Goal: Information Seeking & Learning: Learn about a topic

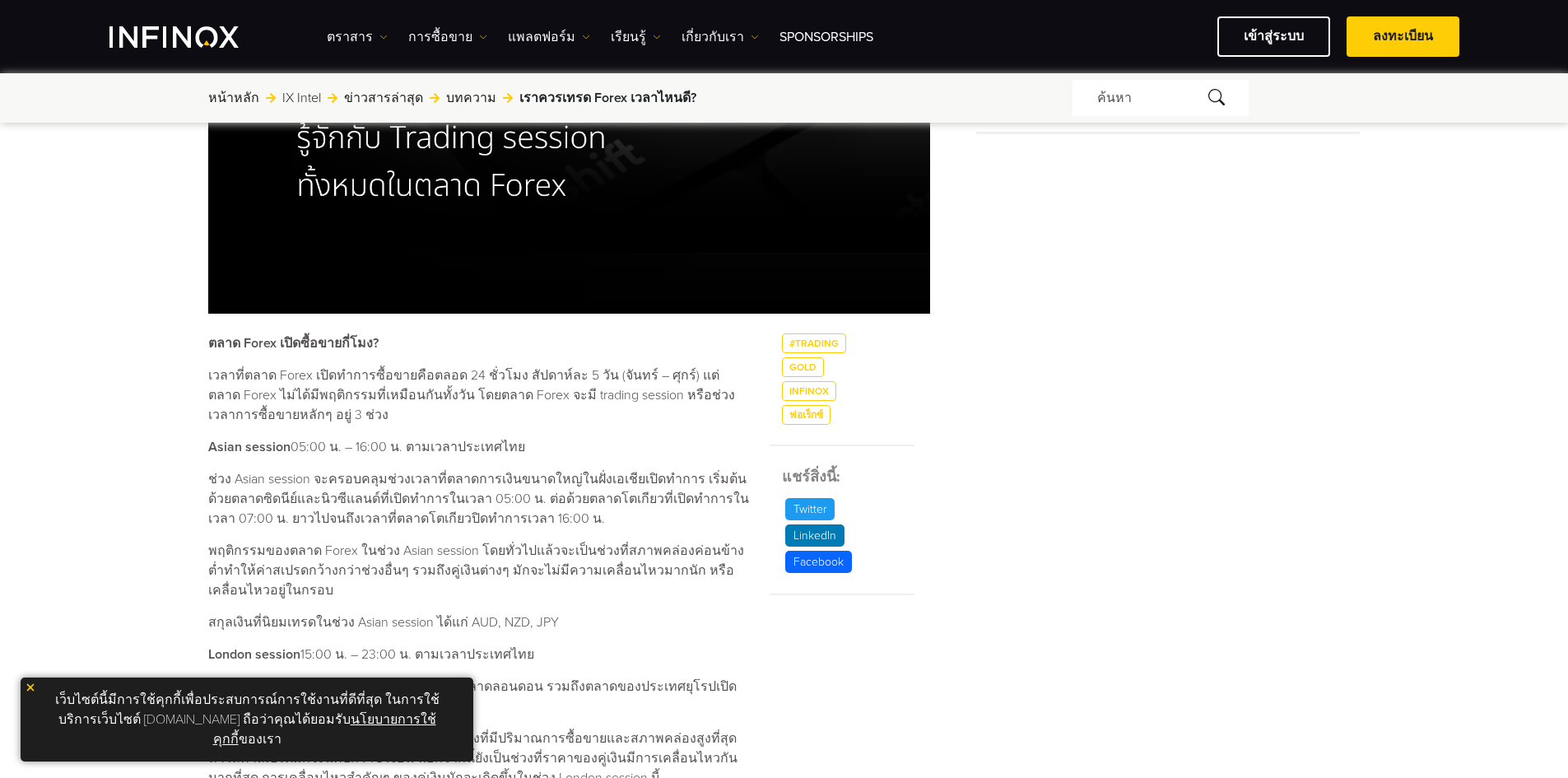
scroll to position [741, 0]
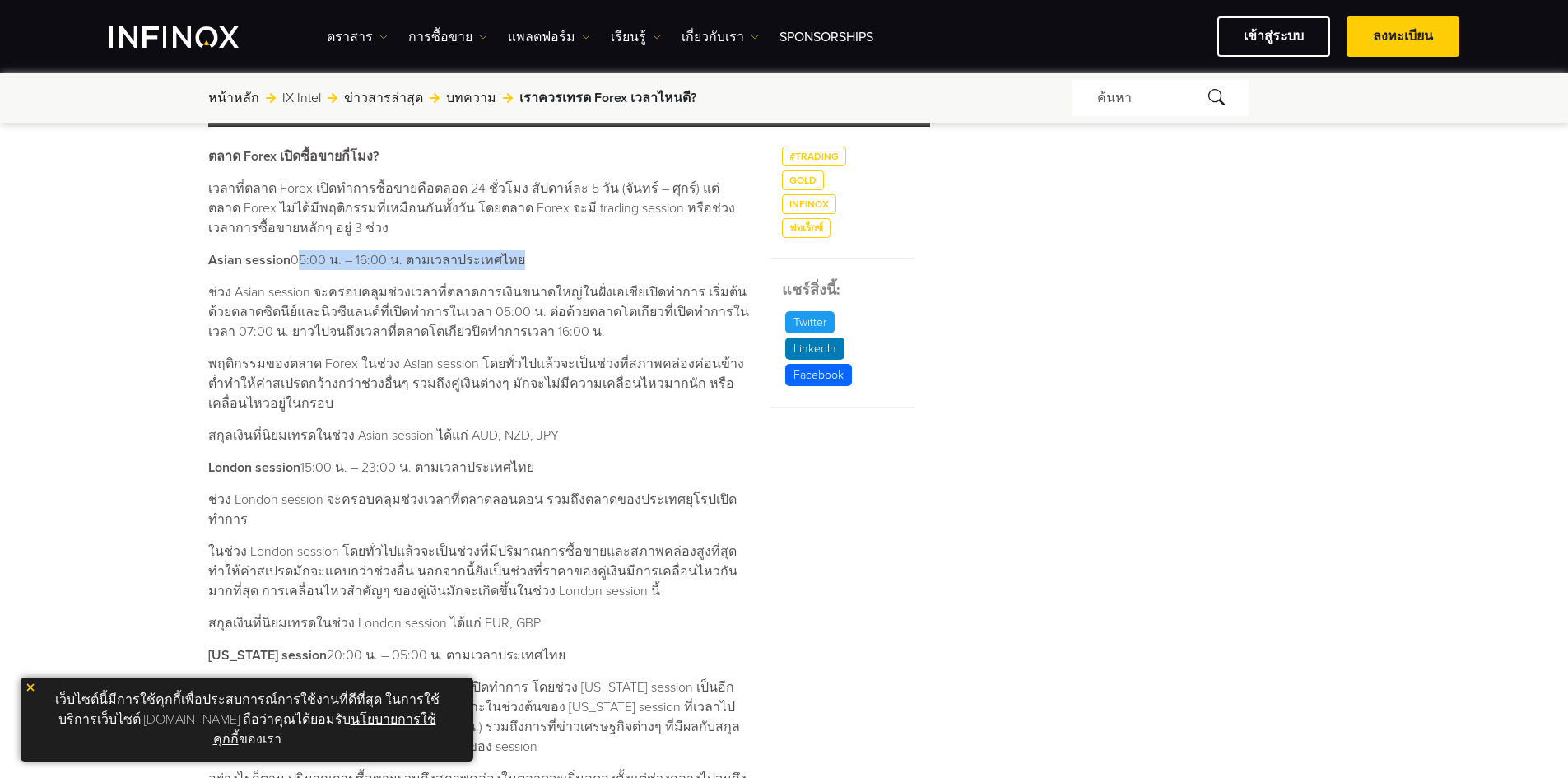
drag, startPoint x: 291, startPoint y: 258, endPoint x: 509, endPoint y: 260, distance: 218.0
click at [509, 260] on p "Asian session 05:00 น. – 16:00 น. ตามเวลาประเทศไทย" at bounding box center [479, 260] width 542 height 19
click at [323, 310] on p "ช่วง Asian session จะครอบคลุมช่วงเวลาที่ตลาดการเงินขนาดใหญ่ในฝั่งเอเชียเปิดทำกา…" at bounding box center [479, 312] width 542 height 59
drag, startPoint x: 281, startPoint y: 306, endPoint x: 395, endPoint y: 306, distance: 114.0
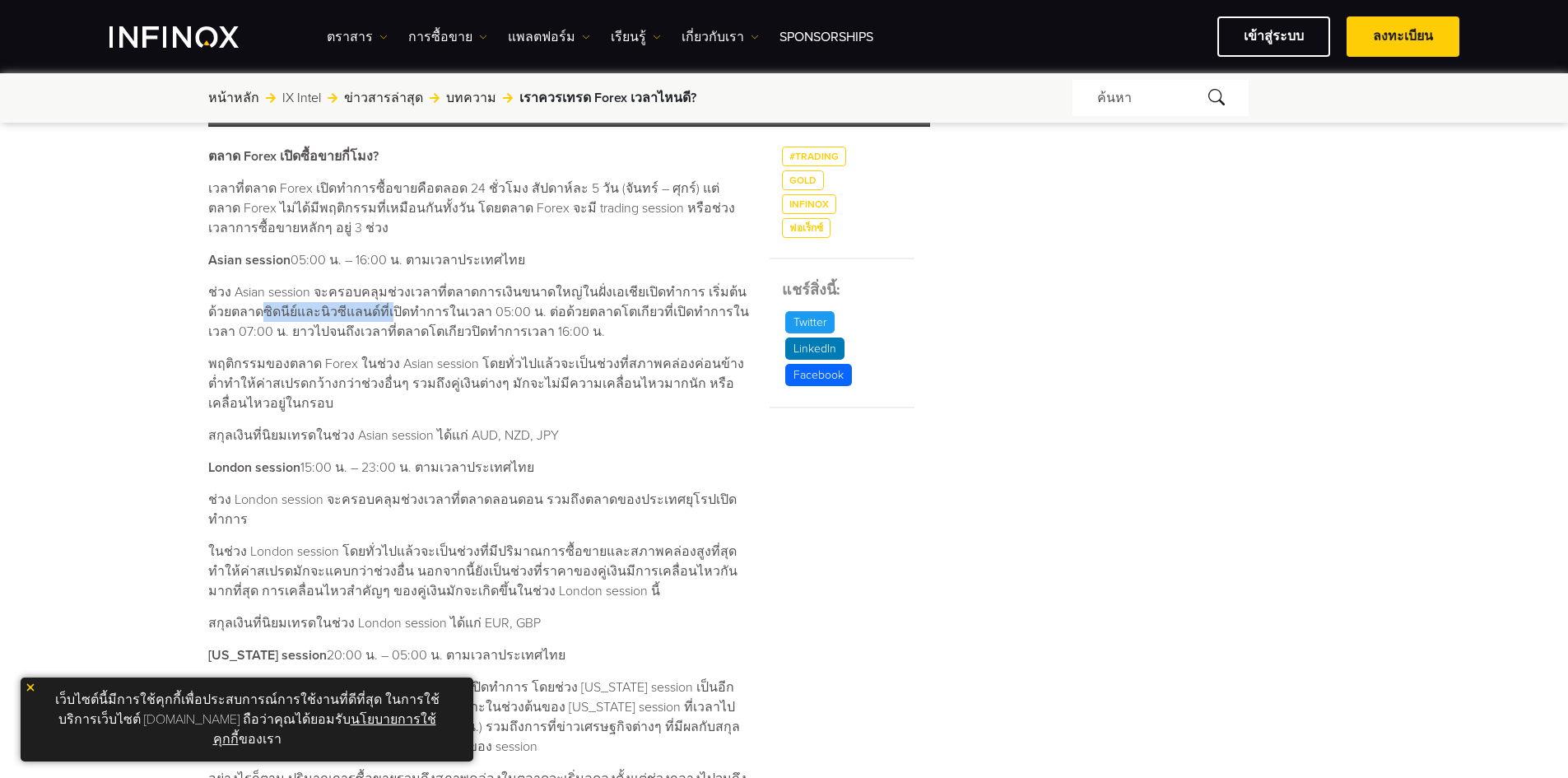
click at [385, 306] on p "ช่วง Asian session จะครอบคลุมช่วงเวลาที่ตลาดการเงินขนาดใหญ่ในฝั่งเอเชียเปิดทำกา…" at bounding box center [479, 312] width 542 height 59
drag, startPoint x: 466, startPoint y: 311, endPoint x: 558, endPoint y: 308, distance: 92.0
click at [514, 311] on p "ช่วง Asian session จะครอบคลุมช่วงเวลาที่ตลาดการเงินขนาดใหญ่ในฝั่งเอเชียเปิดทำกา…" at bounding box center [479, 312] width 542 height 59
drag, startPoint x: 597, startPoint y: 298, endPoint x: 606, endPoint y: 305, distance: 11.4
click at [607, 301] on p "ช่วง Asian session จะครอบคลุมช่วงเวลาที่ตลาดการเงินขนาดใหญ่ในฝั่งเอเชียเปิดทำกา…" at bounding box center [479, 312] width 542 height 59
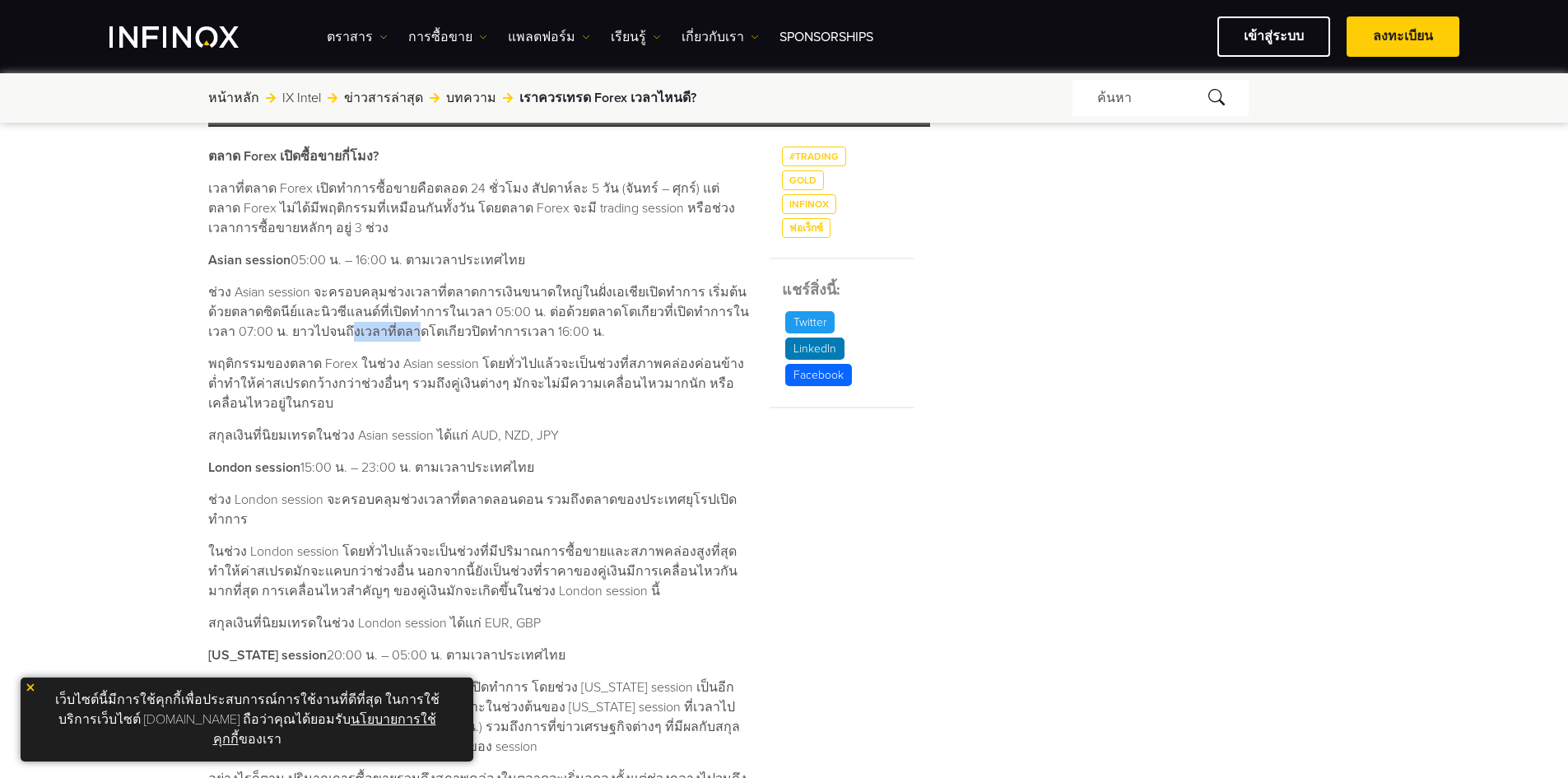
drag, startPoint x: 319, startPoint y: 329, endPoint x: 396, endPoint y: 329, distance: 77.0
click at [393, 329] on p "ช่วง Asian session จะครอบคลุมช่วงเวลาที่ตลาดการเงินขนาดใหญ่ในฝั่งเอเชียเปิดทำกา…" at bounding box center [479, 312] width 542 height 59
drag, startPoint x: 266, startPoint y: 363, endPoint x: 197, endPoint y: 375, distance: 70.0
click at [264, 364] on p "พฤติกรรมของตลาด Forex ในช่วง Asian session โดยทั่วไปแล้วจะเป็นช่วงที่สภาพคล่องค…" at bounding box center [479, 383] width 542 height 59
drag, startPoint x: 294, startPoint y: 361, endPoint x: 396, endPoint y: 361, distance: 102.0
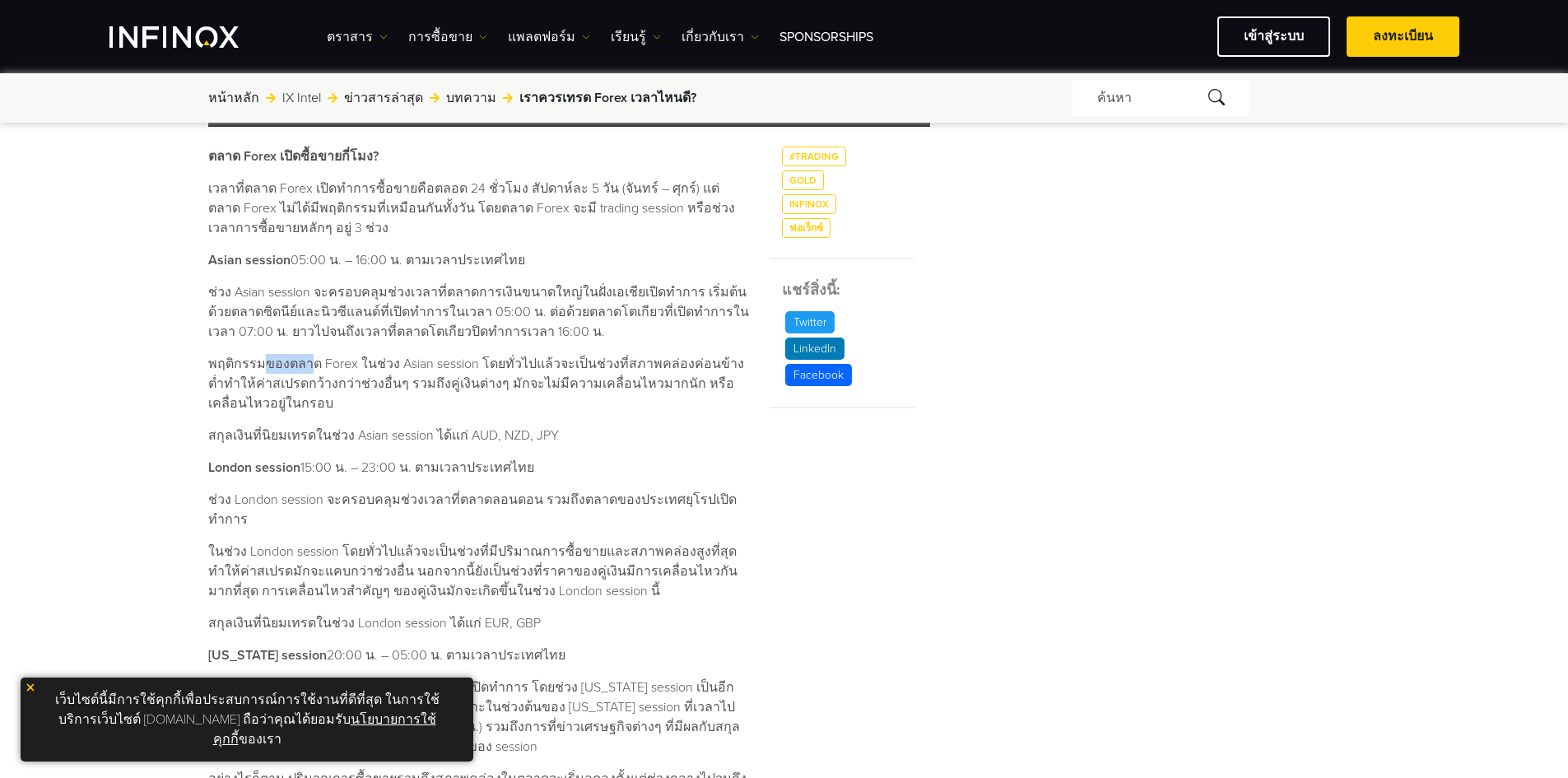
click at [376, 361] on p "พฤติกรรมของตลาด Forex ในช่วง Asian session โดยทั่วไปแล้วจะเป็นช่วงที่สภาพคล่องค…" at bounding box center [479, 383] width 542 height 59
drag, startPoint x: 408, startPoint y: 360, endPoint x: 518, endPoint y: 360, distance: 110.0
click at [474, 360] on p "พฤติกรรมของตลาด Forex ในช่วง Asian session โดยทั่วไปแล้วจะเป็นช่วงที่สภาพคล่องค…" at bounding box center [479, 383] width 542 height 59
drag, startPoint x: 539, startPoint y: 360, endPoint x: 608, endPoint y: 369, distance: 69.6
click at [583, 366] on p "พฤติกรรมของตลาด Forex ในช่วง Asian session โดยทั่วไปแล้วจะเป็นช่วงที่สภาพคล่องค…" at bounding box center [479, 383] width 542 height 59
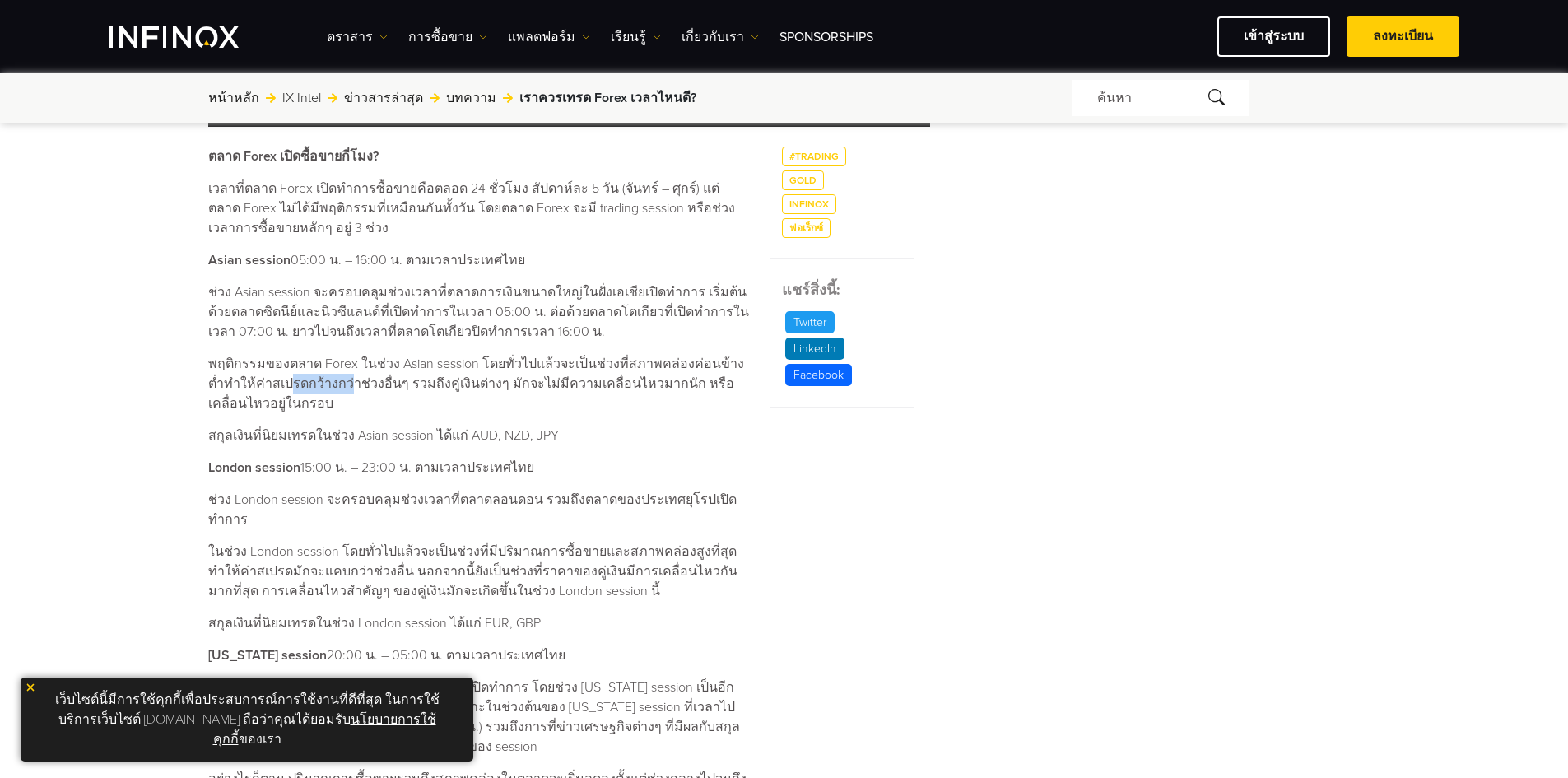
drag, startPoint x: 257, startPoint y: 376, endPoint x: 332, endPoint y: 381, distance: 75.2
click at [320, 381] on p "พฤติกรรมของตลาด Forex ในช่วง Asian session โดยทั่วไปแล้วจะเป็นช่วงที่สภาพคล่องค…" at bounding box center [479, 383] width 542 height 59
drag, startPoint x: 375, startPoint y: 381, endPoint x: 486, endPoint y: 380, distance: 111.0
click at [438, 380] on p "พฤติกรรมของตลาด Forex ในช่วง Asian session โดยทั่วไปแล้วจะเป็นช่วงที่สภาพคล่องค…" at bounding box center [479, 383] width 542 height 59
drag, startPoint x: 486, startPoint y: 380, endPoint x: 532, endPoint y: 379, distance: 46.0
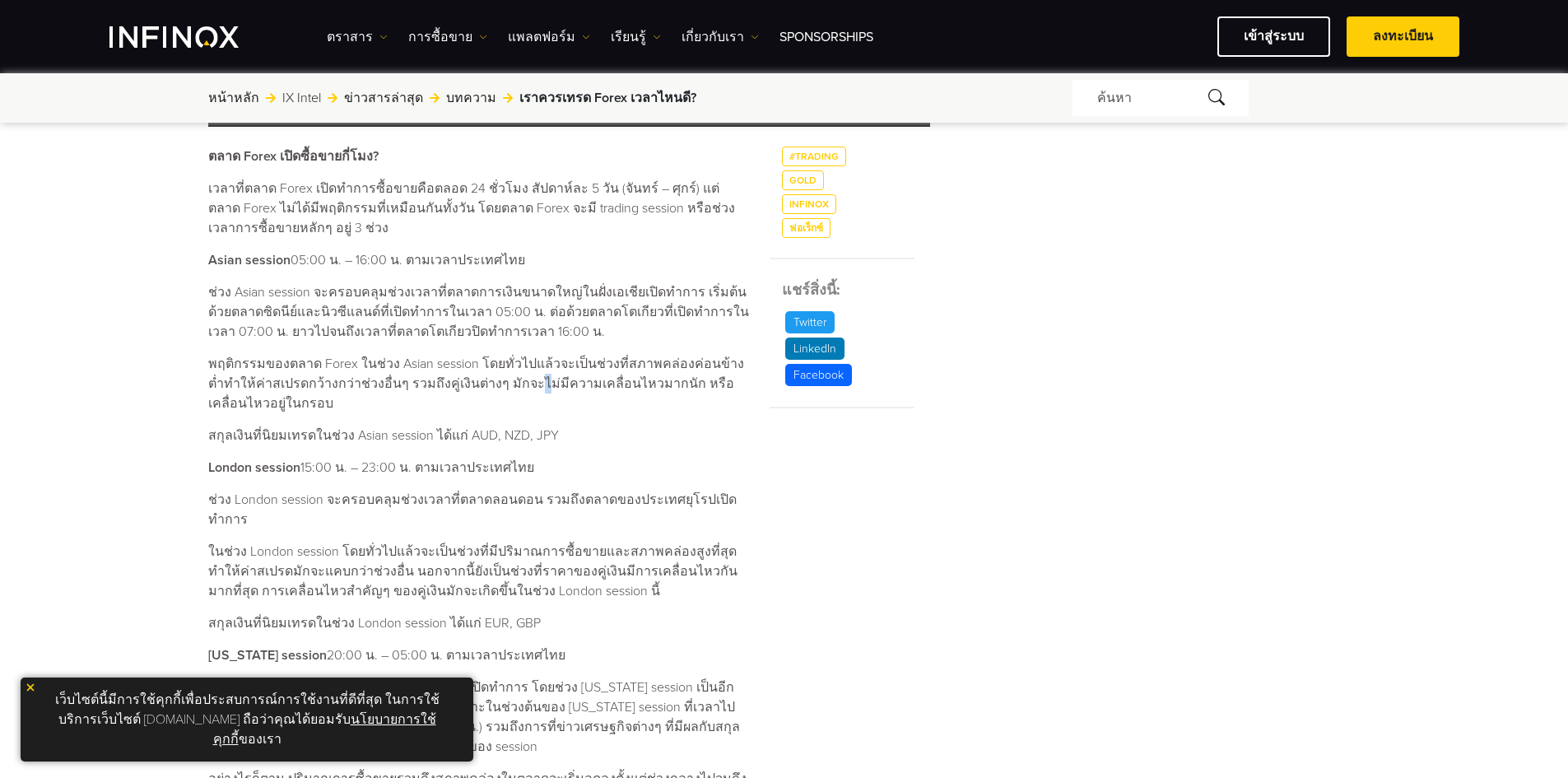
click at [531, 379] on p "พฤติกรรมของตลาด Forex ในช่วง Asian session โดยทั่วไปแล้วจะเป็นช่วงที่สภาพคล่องค…" at bounding box center [479, 383] width 542 height 59
drag, startPoint x: 569, startPoint y: 376, endPoint x: 645, endPoint y: 379, distance: 76.1
click at [637, 379] on p "พฤติกรรมของตลาด Forex ในช่วง Asian session โดยทั่วไปแล้วจะเป็นช่วงที่สภาพคล่องค…" at bounding box center [479, 383] width 542 height 59
drag, startPoint x: 663, startPoint y: 379, endPoint x: 701, endPoint y: 383, distance: 38.2
click at [690, 381] on p "พฤติกรรมของตลาด Forex ในช่วง Asian session โดยทั่วไปแล้วจะเป็นช่วงที่สภาพคล่องค…" at bounding box center [479, 383] width 542 height 59
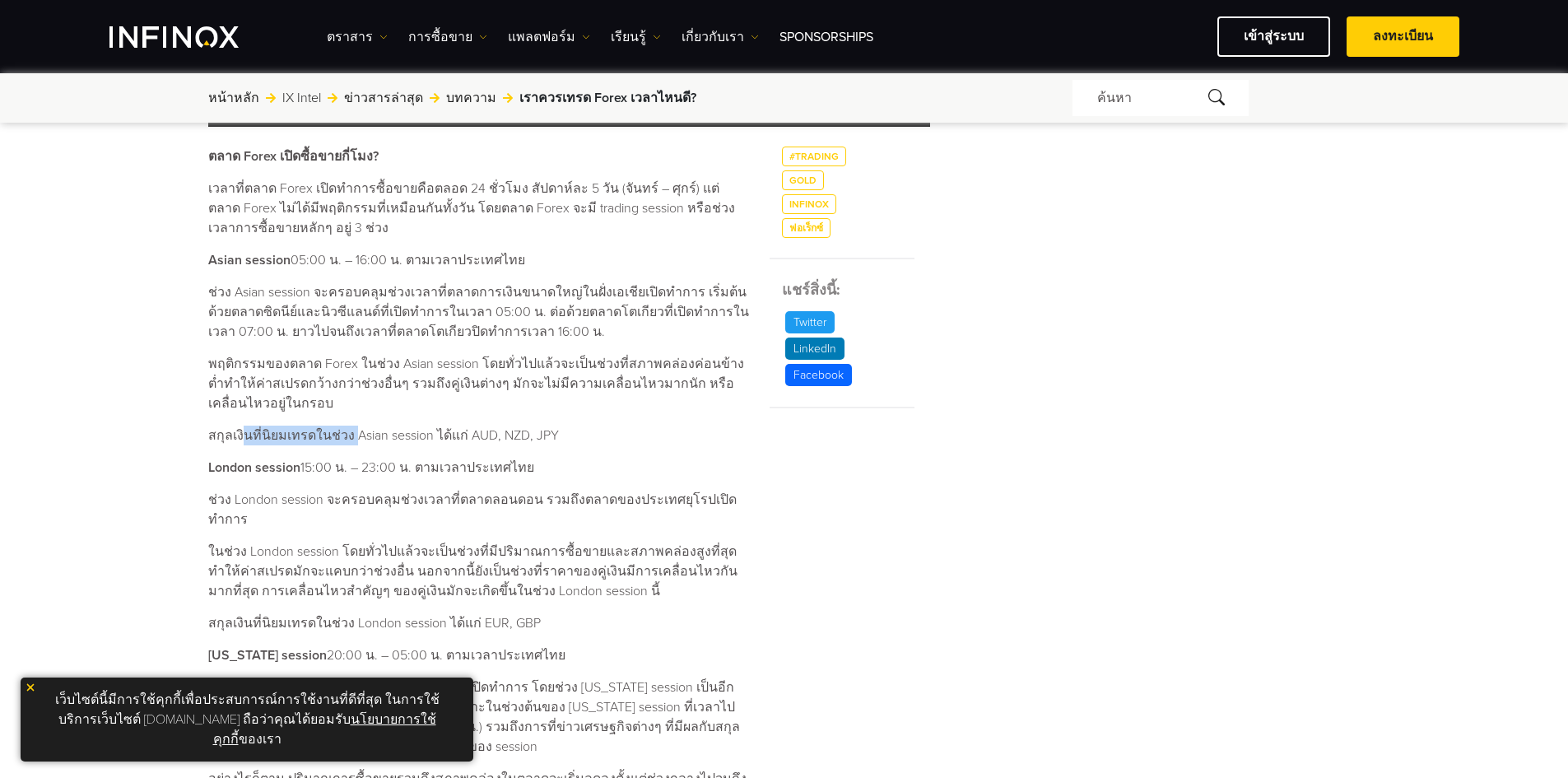
drag, startPoint x: 253, startPoint y: 433, endPoint x: 407, endPoint y: 431, distance: 154.0
click at [358, 431] on p "สกุลเงินที่นิยมเทรดในช่วง Asian session ได้แก่ AUD, NZD, JPY" at bounding box center [479, 435] width 542 height 19
drag, startPoint x: 413, startPoint y: 431, endPoint x: 485, endPoint y: 431, distance: 72.0
click at [482, 431] on p "สกุลเงินที่นิยมเทรดในช่วง Asian session ได้แก่ AUD, NZD, JPY" at bounding box center [479, 435] width 542 height 19
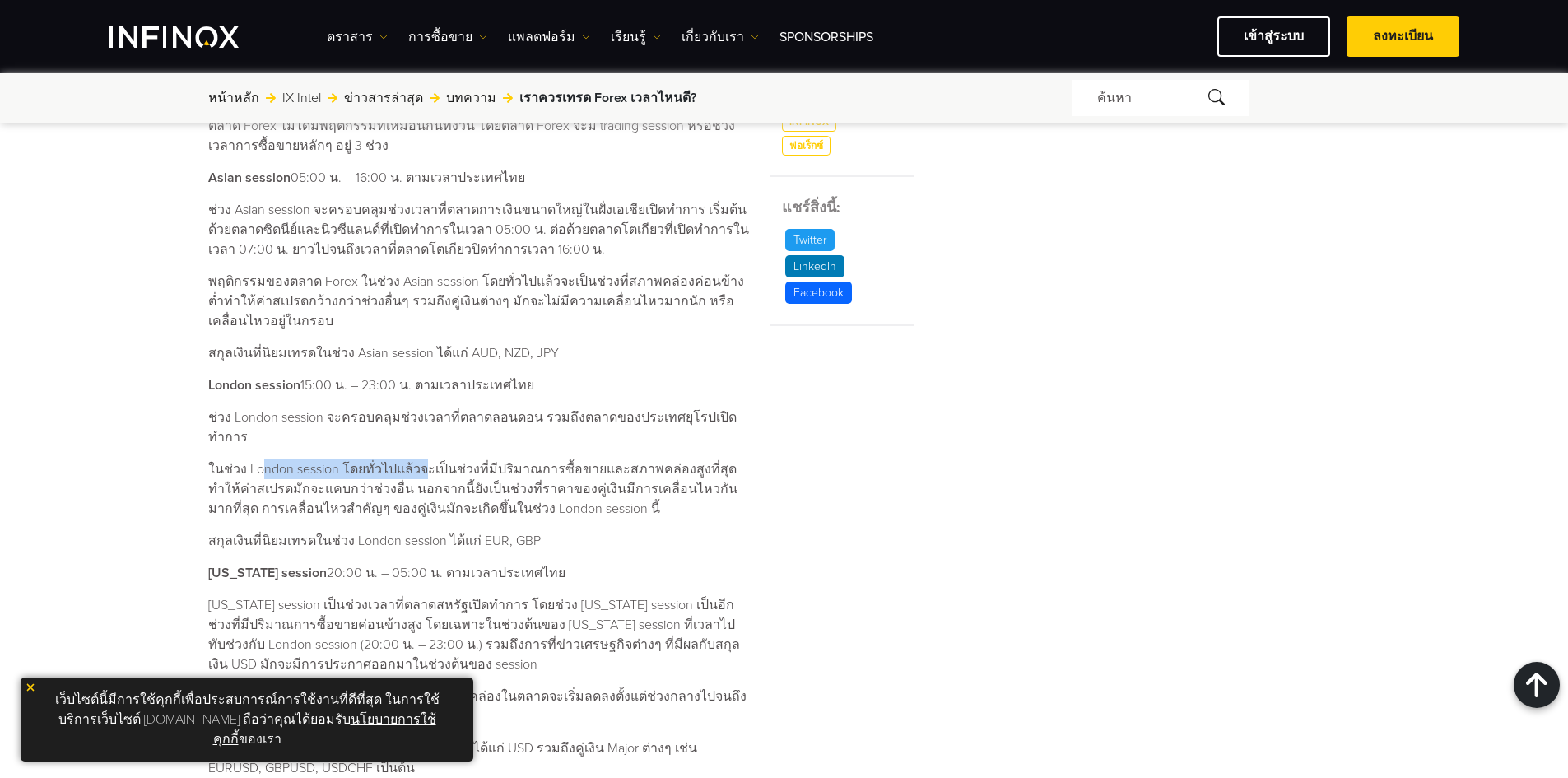
drag, startPoint x: 262, startPoint y: 444, endPoint x: 425, endPoint y: 454, distance: 163.3
click at [425, 459] on p "ในช่วง London session โดยทั่วไปแล้วจะเป็นช่วงที่มีปริมาณการซื้อขายและสภาพคล่องส…" at bounding box center [479, 488] width 542 height 59
drag, startPoint x: 439, startPoint y: 452, endPoint x: 629, endPoint y: 457, distance: 190.1
click at [565, 459] on p "ในช่วง London session โดยทั่วไปแล้วจะเป็นช่วงที่มีปริมาณการซื้อขายและสภาพคล่องส…" at bounding box center [479, 488] width 542 height 59
click at [629, 459] on p "ในช่วง London session โดยทั่วไปแล้วจะเป็นช่วงที่มีปริมาณการซื้อขายและสภาพคล่องส…" at bounding box center [479, 488] width 542 height 59
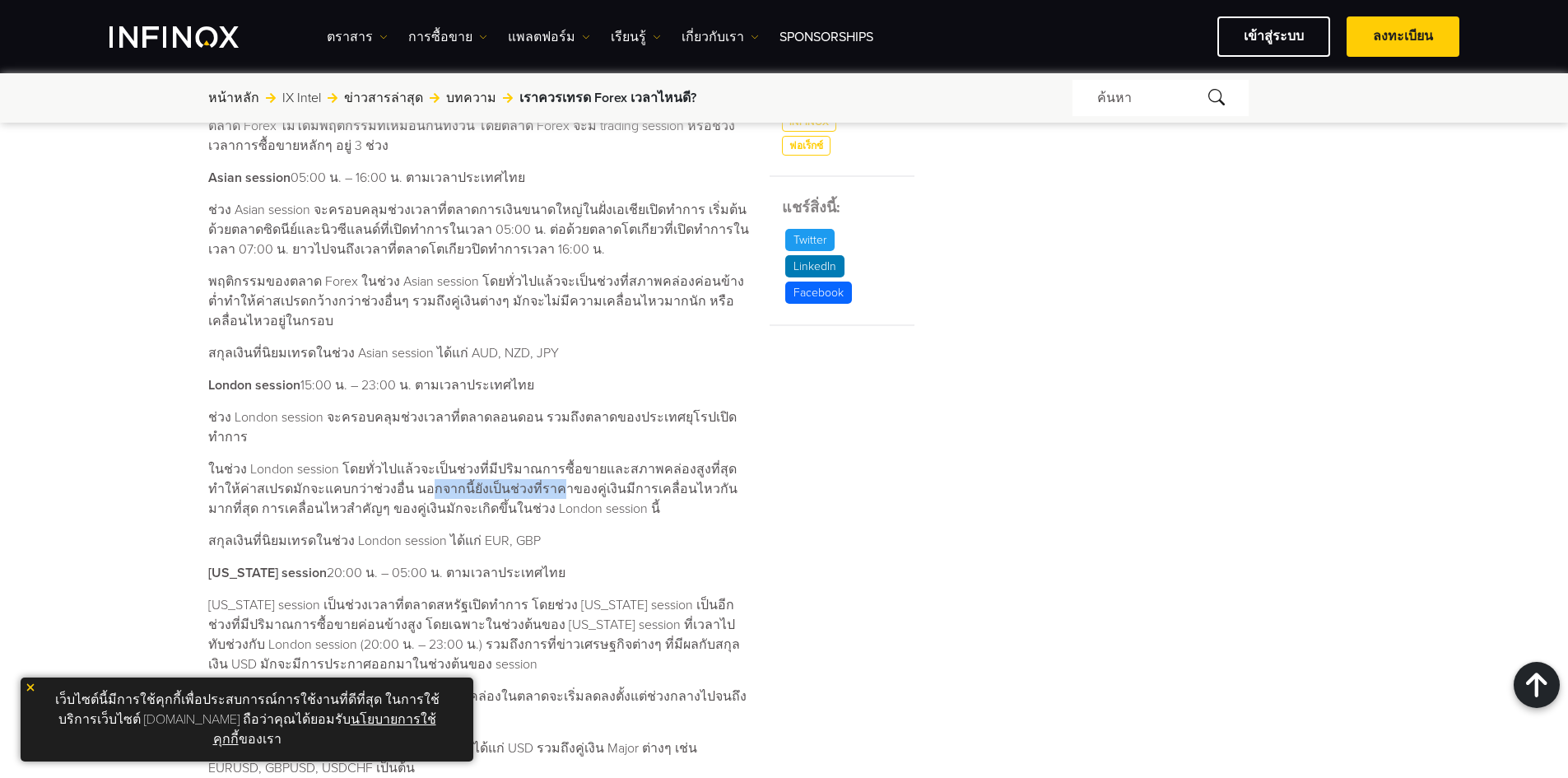
drag, startPoint x: 387, startPoint y: 467, endPoint x: 534, endPoint y: 467, distance: 147.0
click at [529, 467] on p "ในช่วง London session โดยทั่วไปแล้วจะเป็นช่วงที่มีปริมาณการซื้อขายและสภาพคล่องส…" at bounding box center [479, 488] width 542 height 59
drag, startPoint x: 547, startPoint y: 467, endPoint x: 614, endPoint y: 462, distance: 67.2
click at [611, 463] on p "ในช่วง London session โดยทั่วไปแล้วจะเป็นช่วงที่มีปริมาณการซื้อขายและสภาพคล่องส…" at bounding box center [479, 488] width 542 height 59
click at [635, 462] on p "ในช่วง London session โดยทั่วไปแล้วจะเป็นช่วงที่มีปริมาณการซื้อขายและสภาพคล่องส…" at bounding box center [479, 488] width 542 height 59
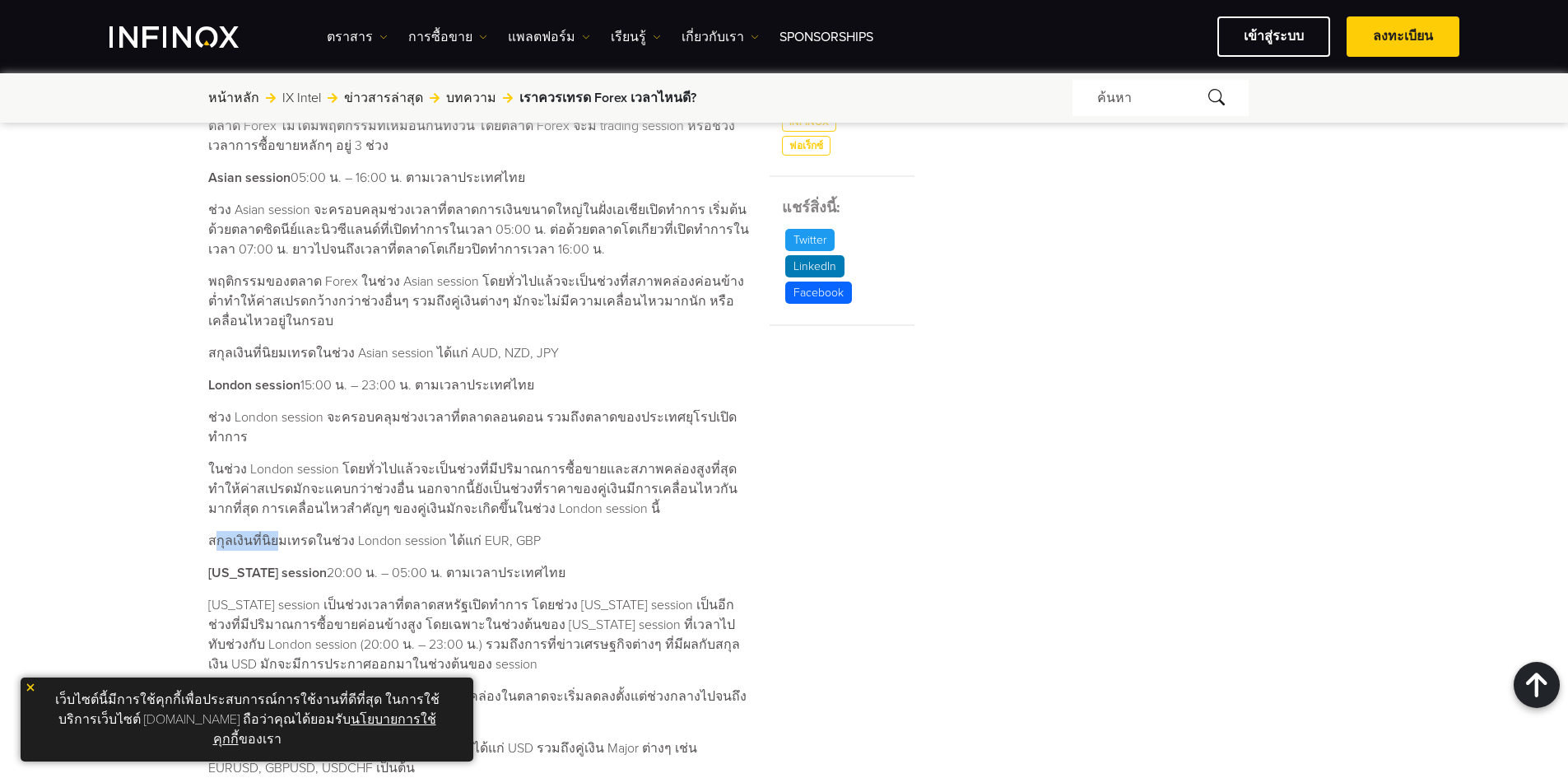
drag, startPoint x: 228, startPoint y: 517, endPoint x: 289, endPoint y: 517, distance: 61.0
click at [281, 531] on p "สกุลเงินที่นิยมเทรดในช่วง London session ได้แก่ EUR, GBP" at bounding box center [479, 540] width 542 height 19
click at [365, 531] on p "สกุลเงินที่นิยมเทรดในช่วง London session ได้แก่ EUR, GBP" at bounding box center [479, 540] width 542 height 19
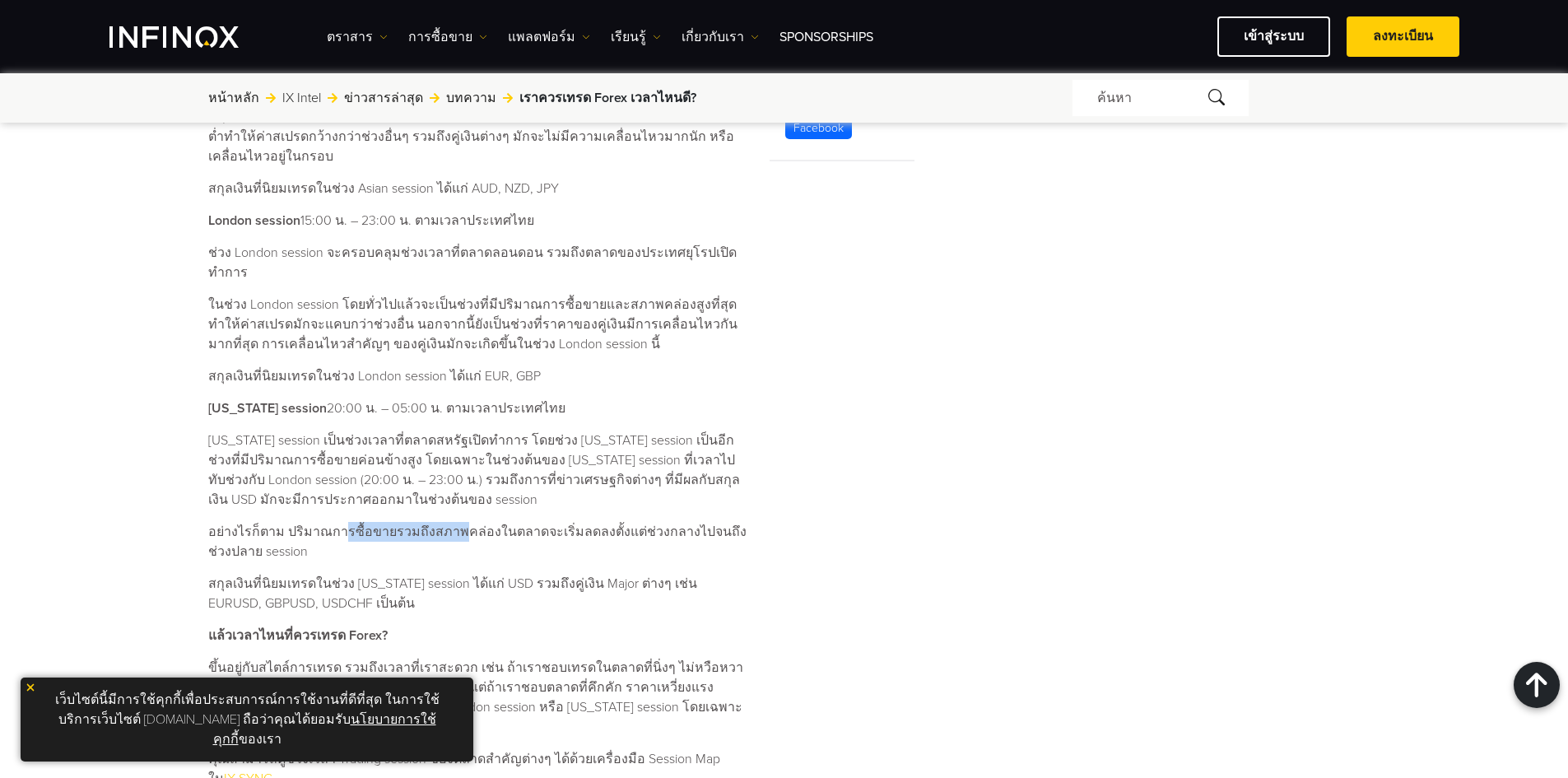
drag, startPoint x: 335, startPoint y: 508, endPoint x: 487, endPoint y: 503, distance: 152.1
click at [453, 522] on p "อย่างไรก็ตาม ปริมาณการซื้อขายรวมถึงสภาพคล่องในตลาดจะเริ่มลดลงตั้งแต่ช่วงกลางไปจ…" at bounding box center [479, 541] width 542 height 40
drag, startPoint x: 542, startPoint y: 505, endPoint x: 602, endPoint y: 505, distance: 60.0
click at [562, 522] on p "อย่างไรก็ตาม ปริมาณการซื้อขายรวมถึงสภาพคล่องในตลาดจะเริ่มลดลงตั้งแต่ช่วงกลางไปจ…" at bounding box center [479, 541] width 542 height 40
